Goal: Information Seeking & Learning: Learn about a topic

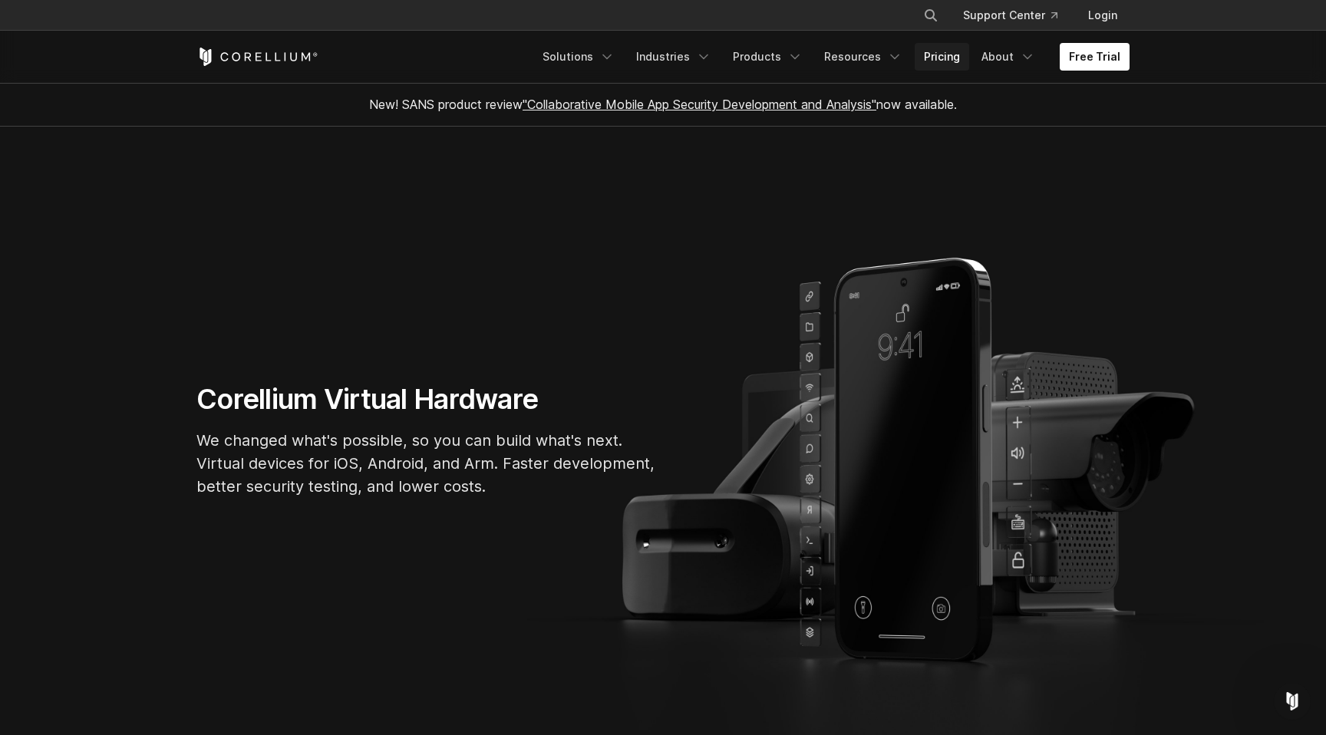
click at [953, 58] on link "Pricing" at bounding box center [942, 57] width 54 height 28
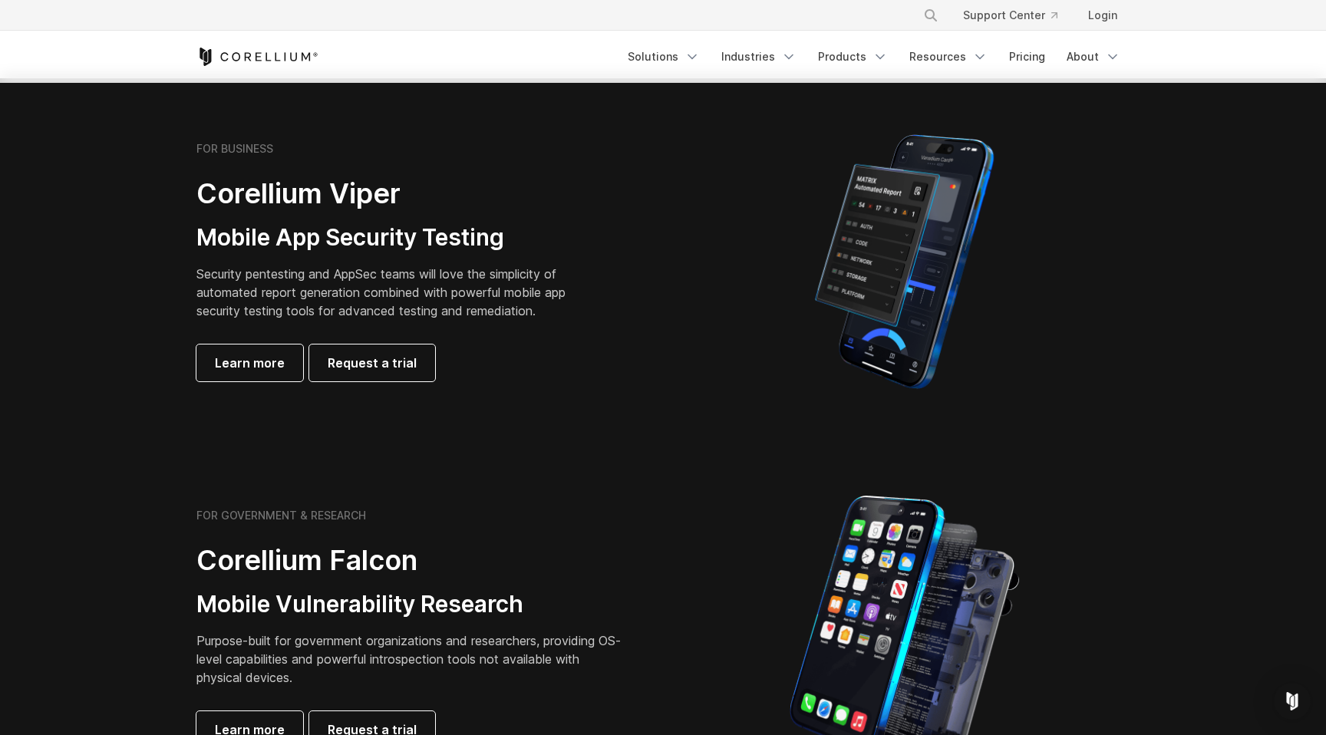
scroll to position [316, 0]
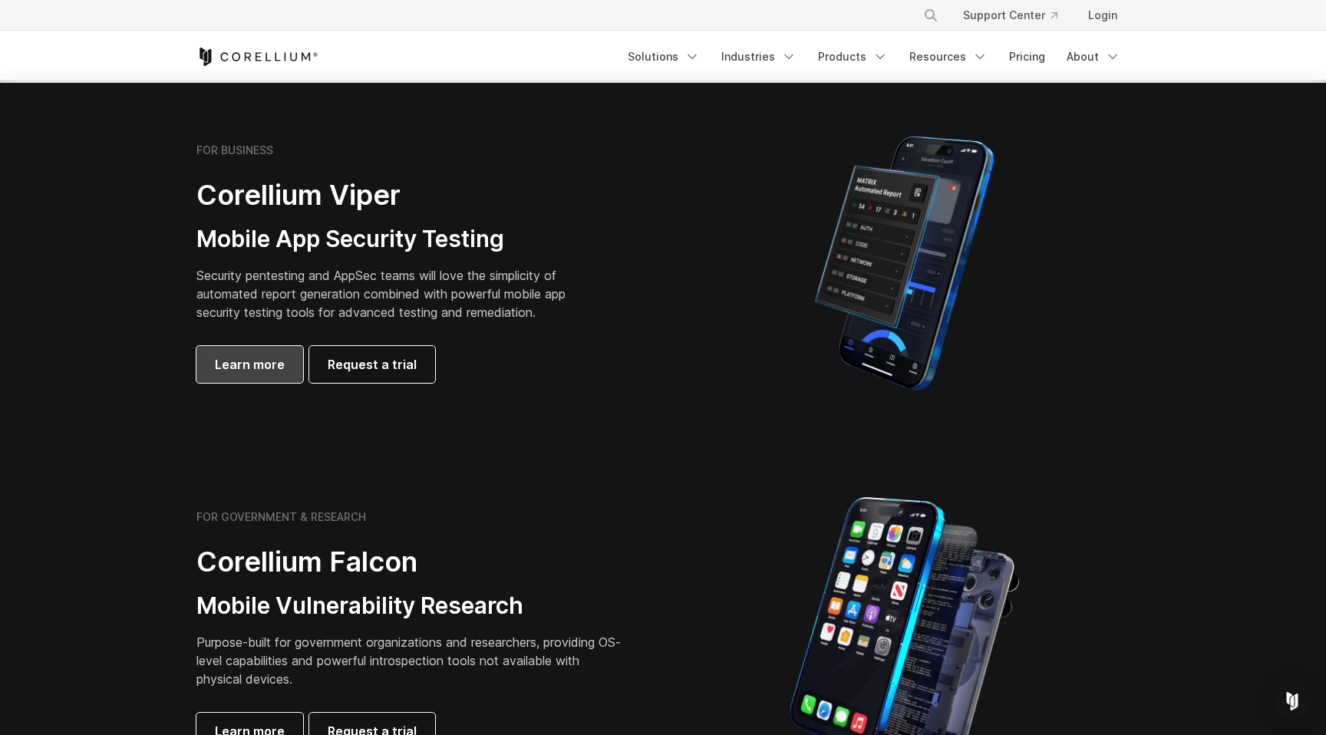
click at [261, 358] on span "Learn more" at bounding box center [250, 364] width 70 height 18
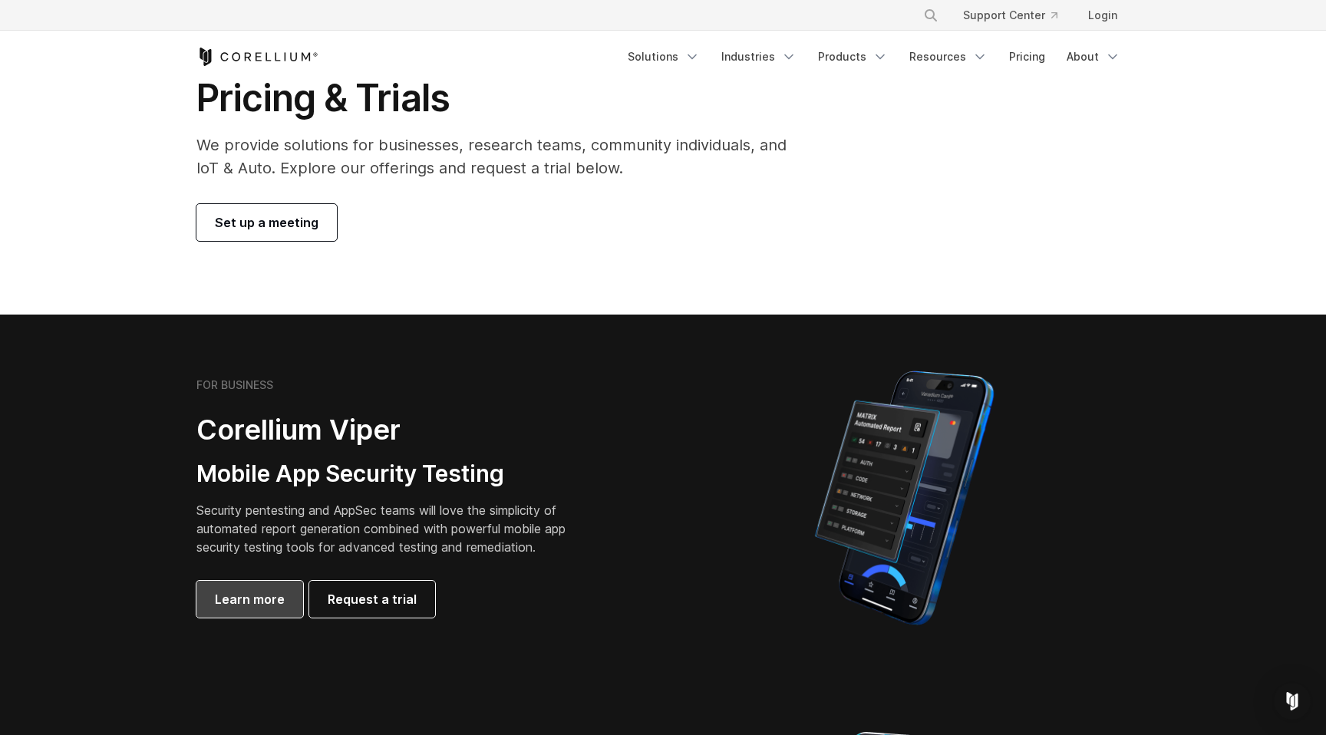
scroll to position [0, 0]
